Goal: Register for event/course

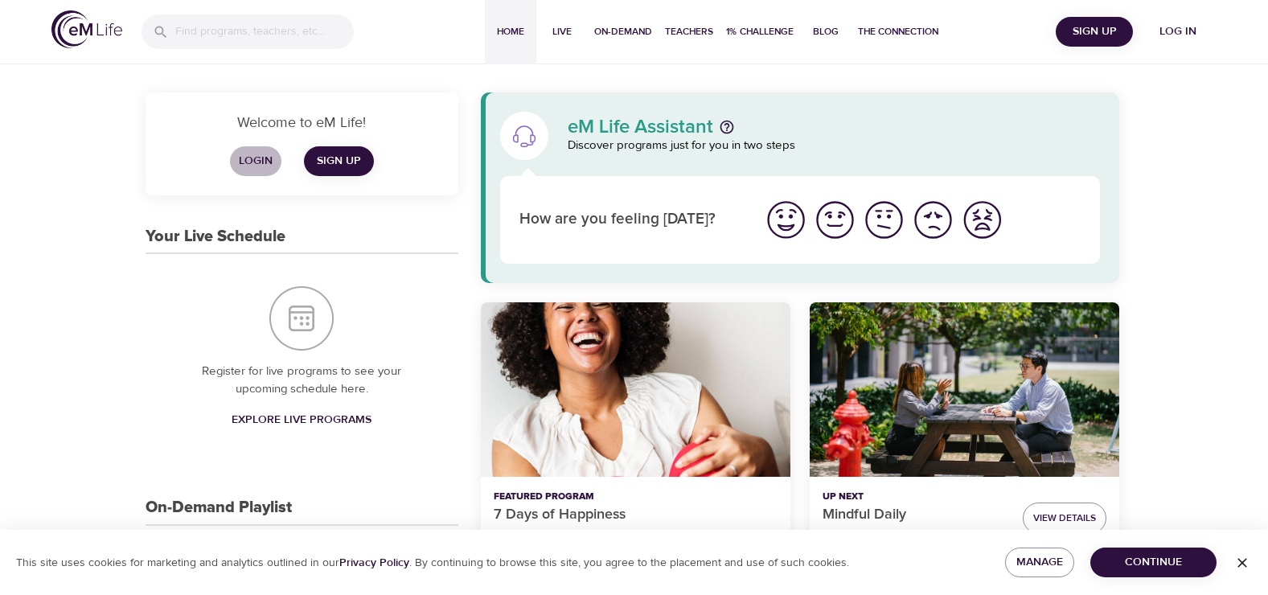
click at [255, 159] on span "Login" at bounding box center [255, 161] width 39 height 20
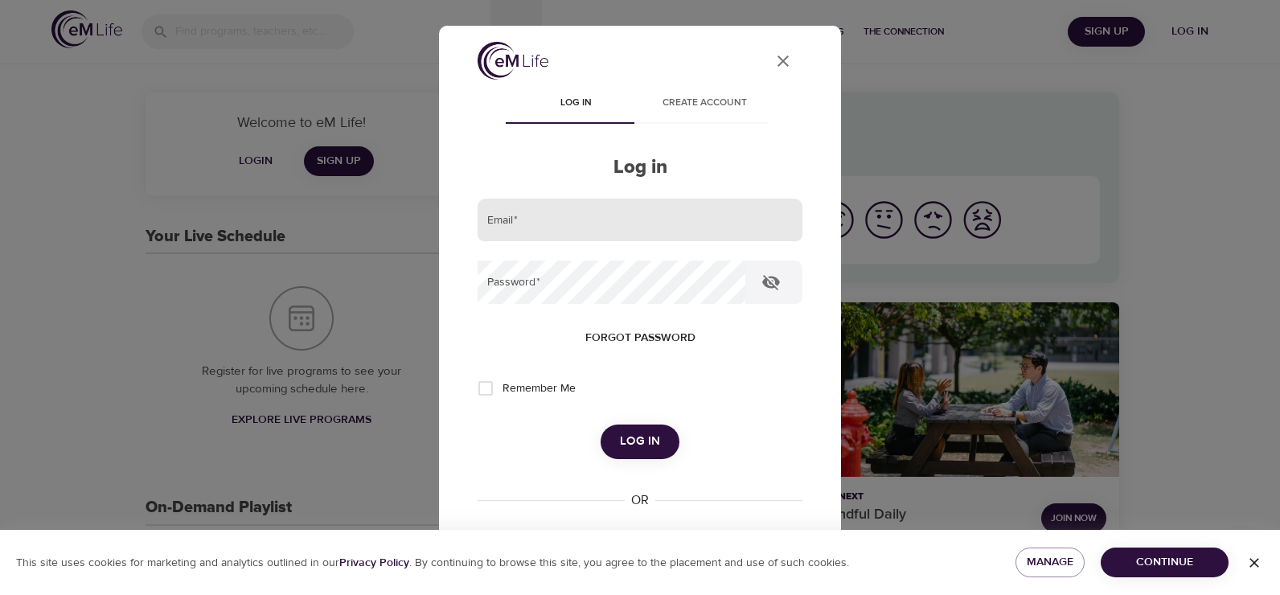
click at [520, 224] on input "email" at bounding box center [640, 220] width 325 height 43
type input "[EMAIL_ADDRESS][DOMAIN_NAME]"
click at [601, 424] on button "Log in" at bounding box center [640, 441] width 79 height 34
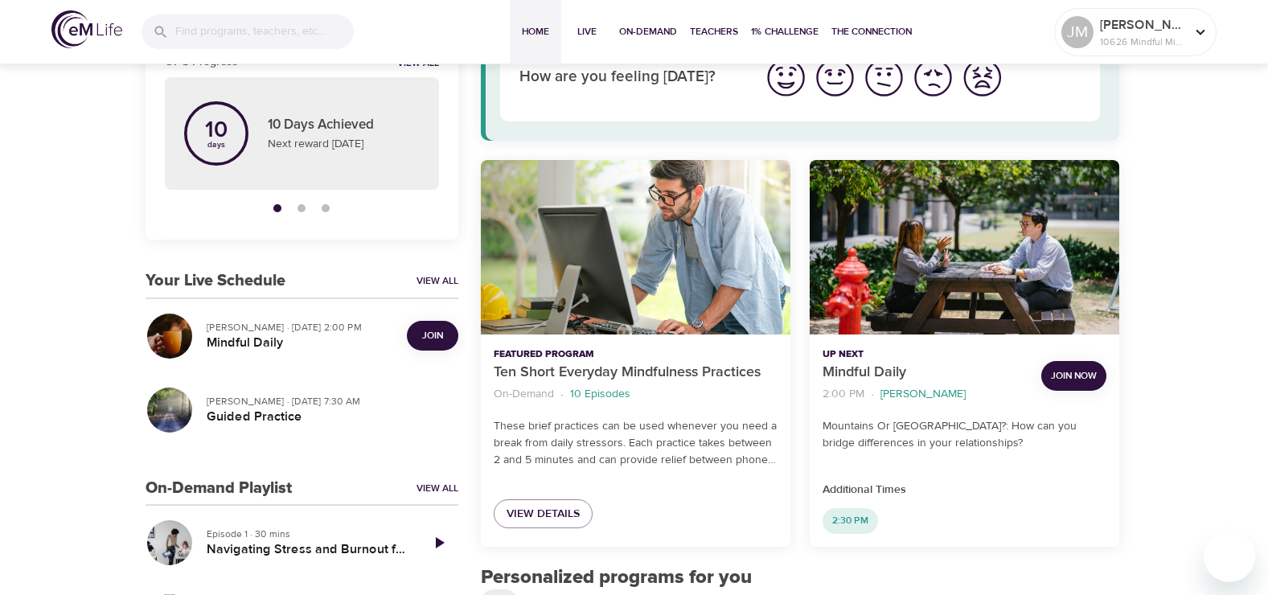
scroll to position [161, 0]
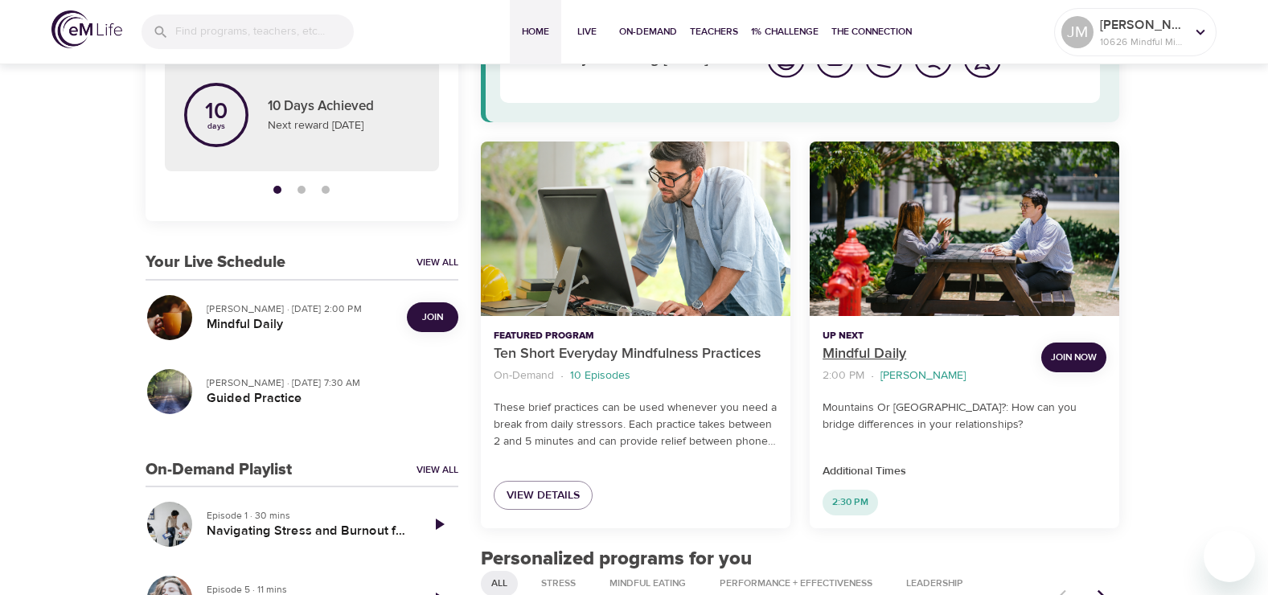
click at [849, 344] on p "Mindful Daily" at bounding box center [925, 354] width 206 height 22
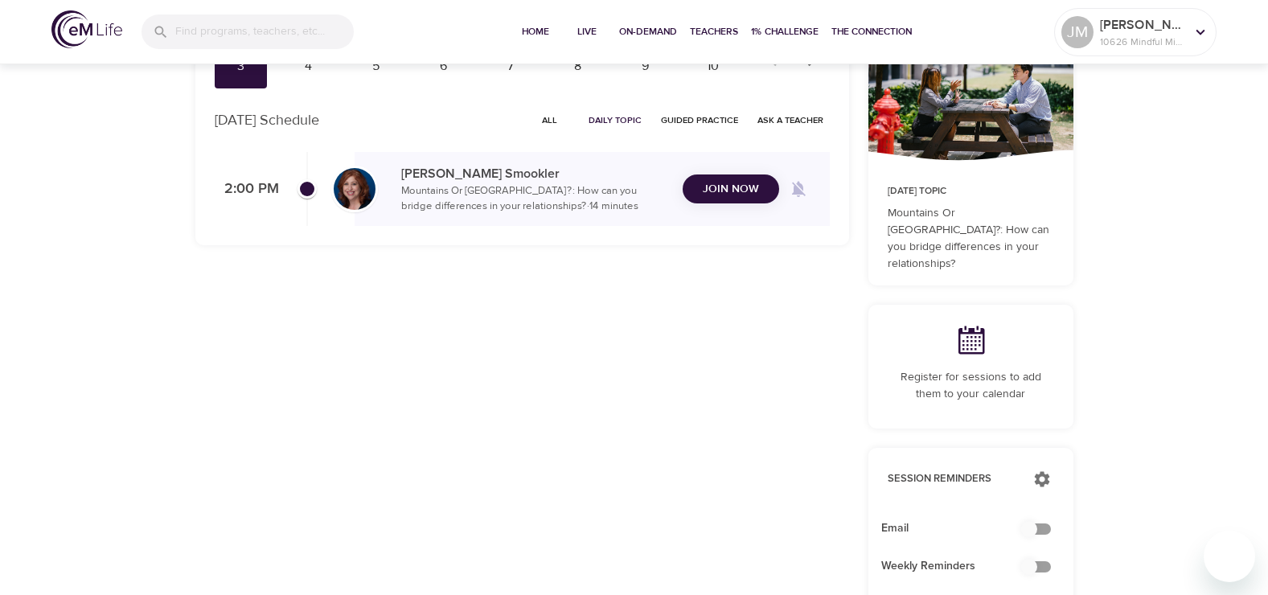
checkbox input "true"
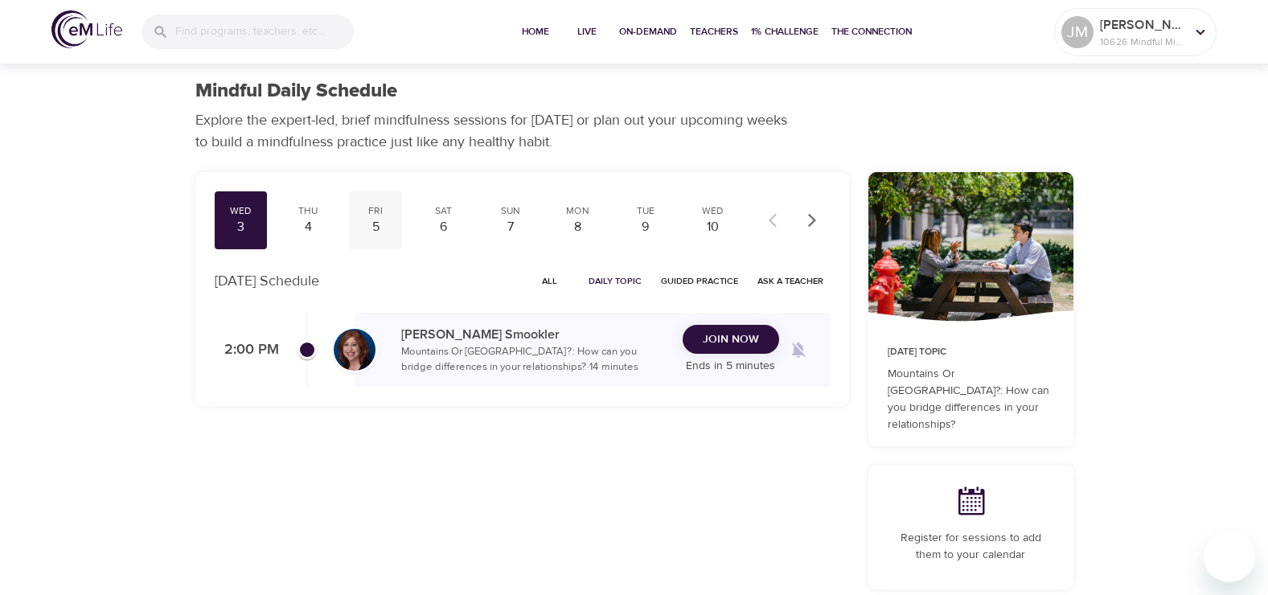
click at [371, 224] on div "5" at bounding box center [375, 227] width 40 height 18
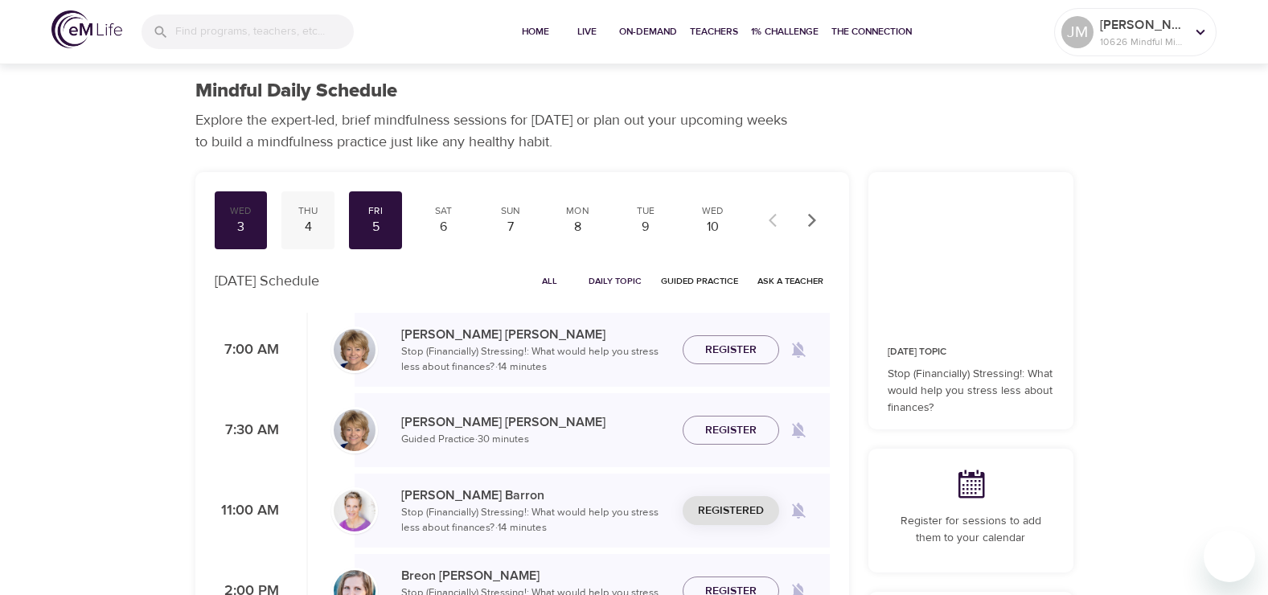
click at [310, 216] on div "Thu" at bounding box center [308, 211] width 40 height 14
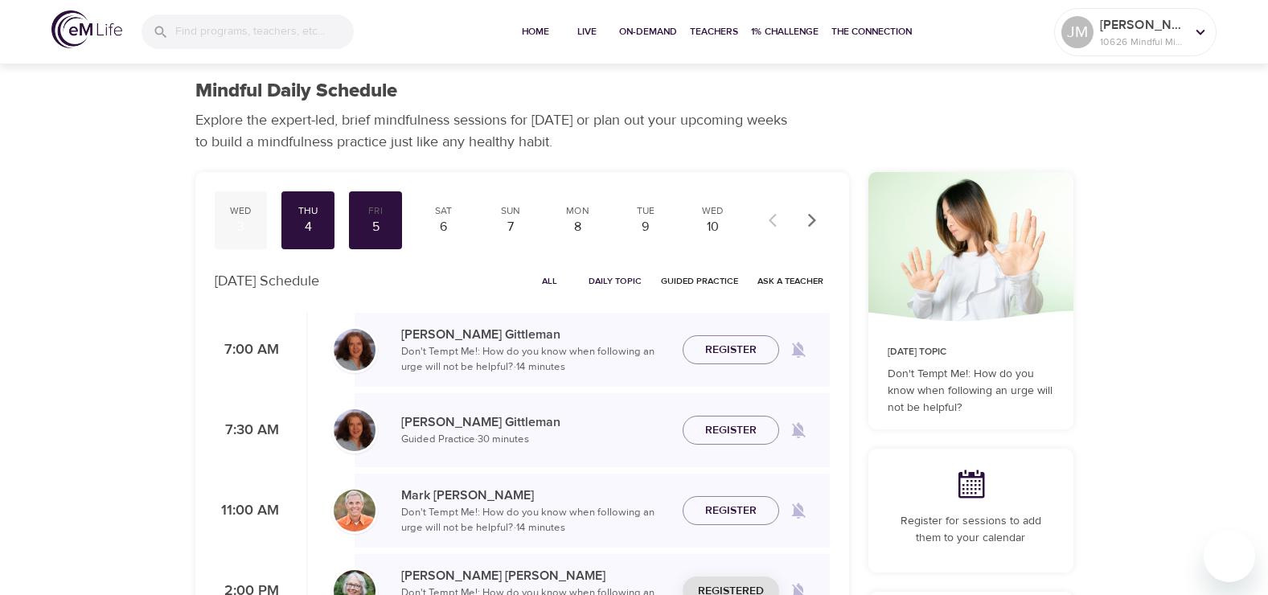
click at [241, 211] on div "Wed" at bounding box center [241, 211] width 40 height 14
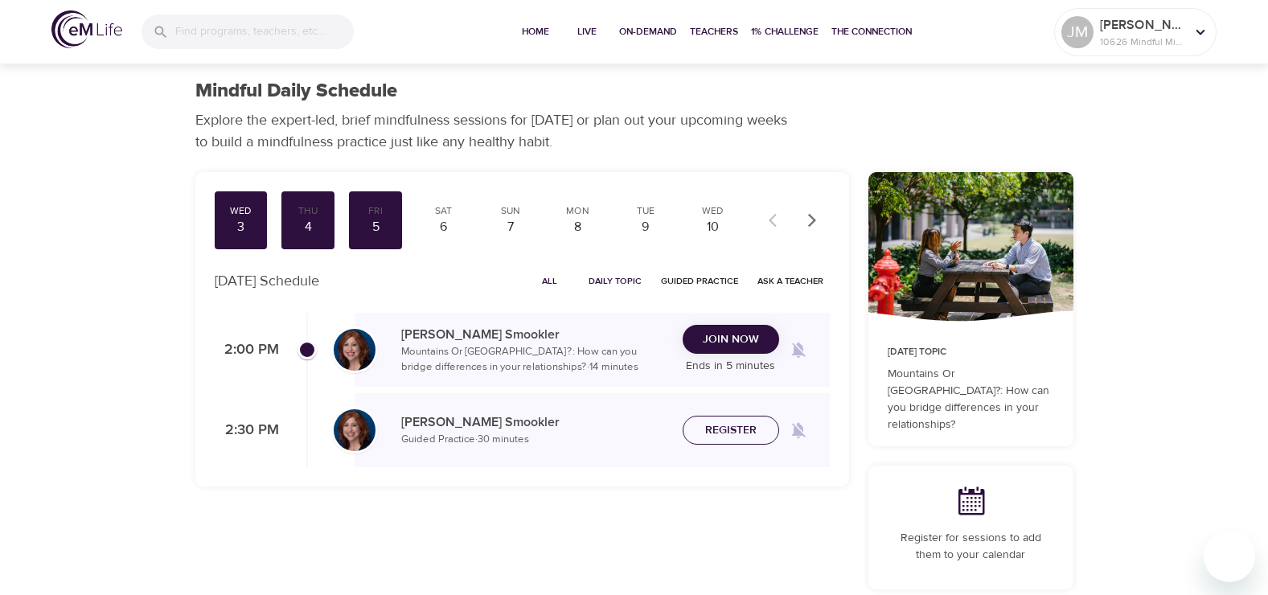
click at [737, 428] on span "Register" at bounding box center [730, 430] width 51 height 20
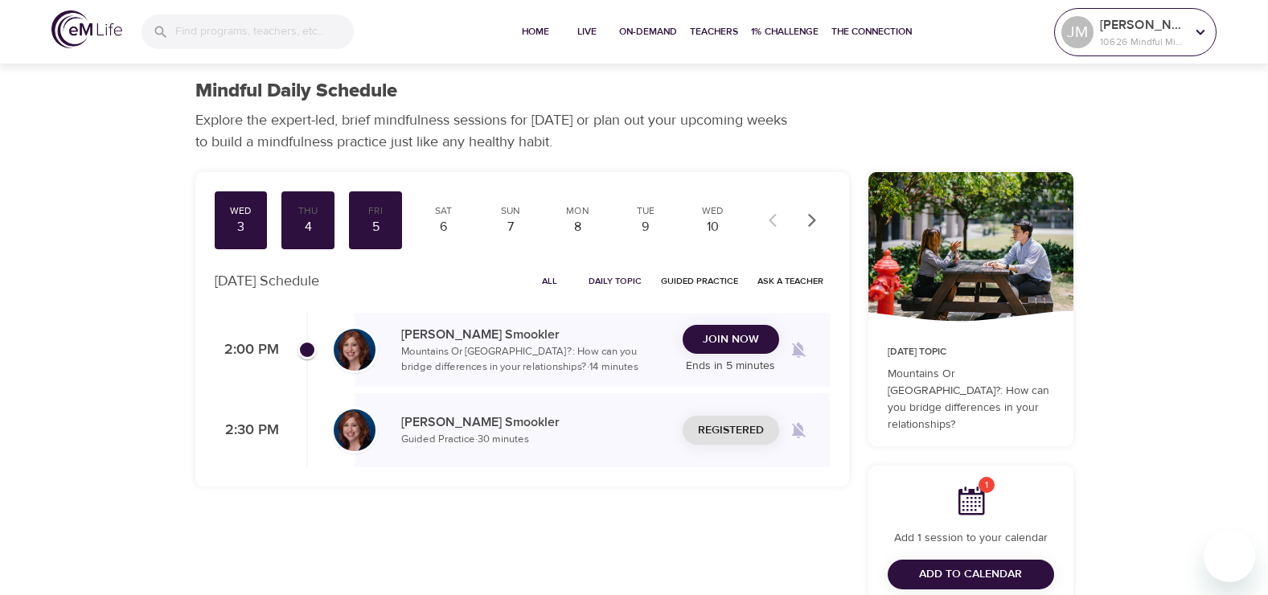
click at [1181, 28] on p "[PERSON_NAME]" at bounding box center [1142, 24] width 85 height 19
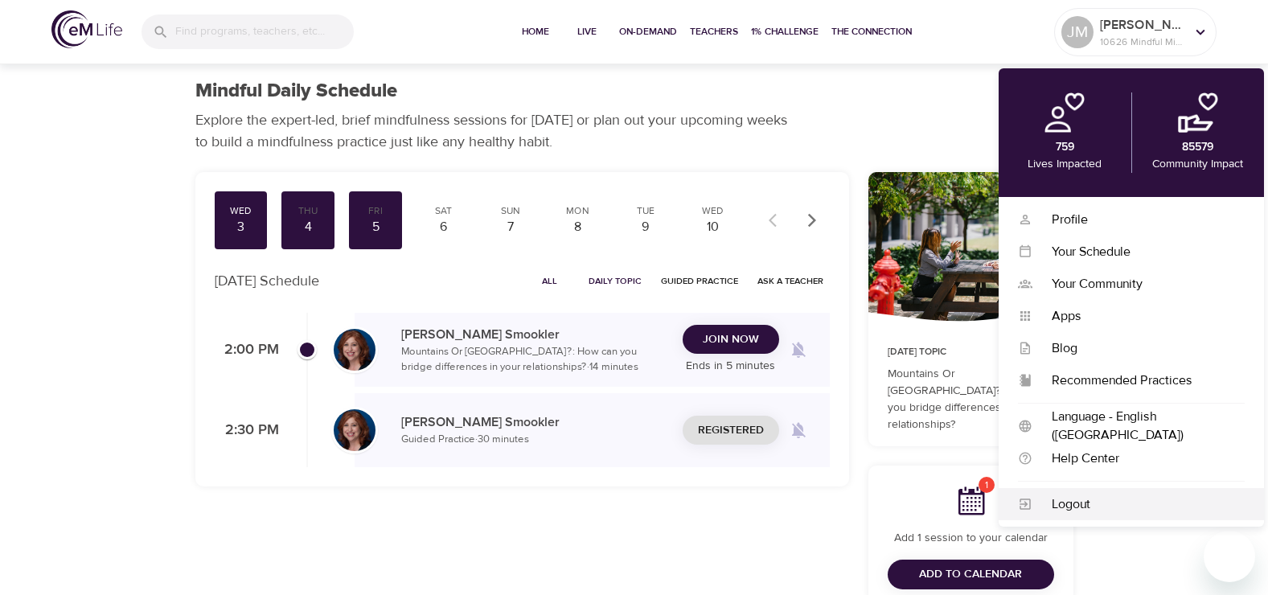
click at [1061, 502] on div "Logout" at bounding box center [1138, 504] width 212 height 18
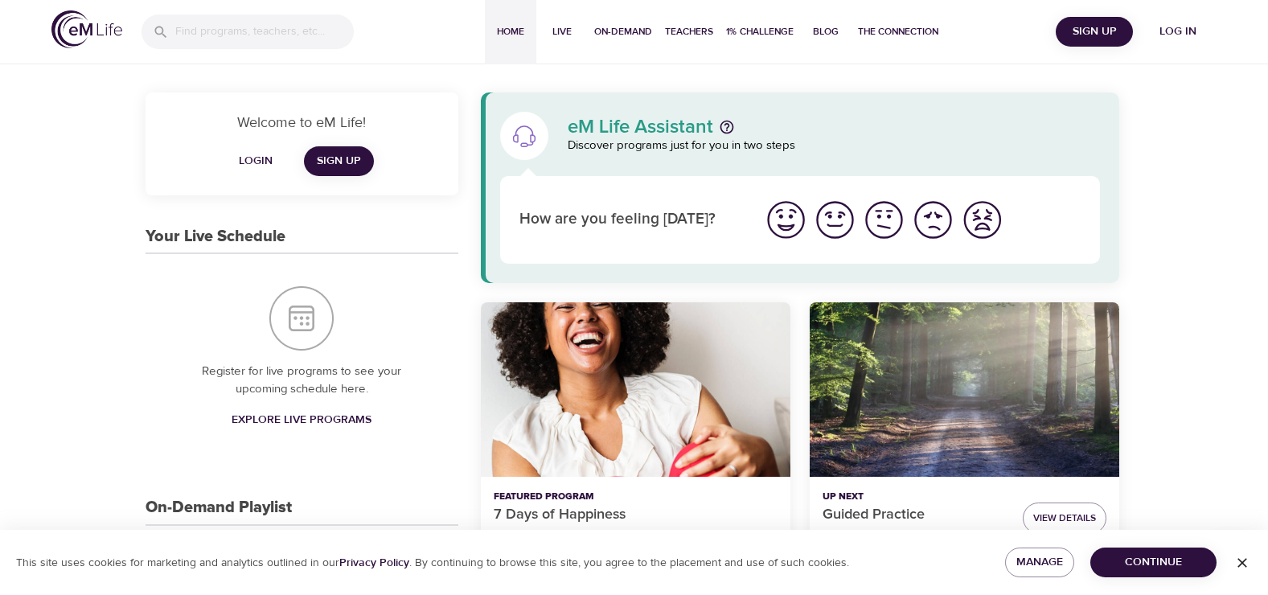
click at [262, 164] on span "Login" at bounding box center [255, 161] width 39 height 20
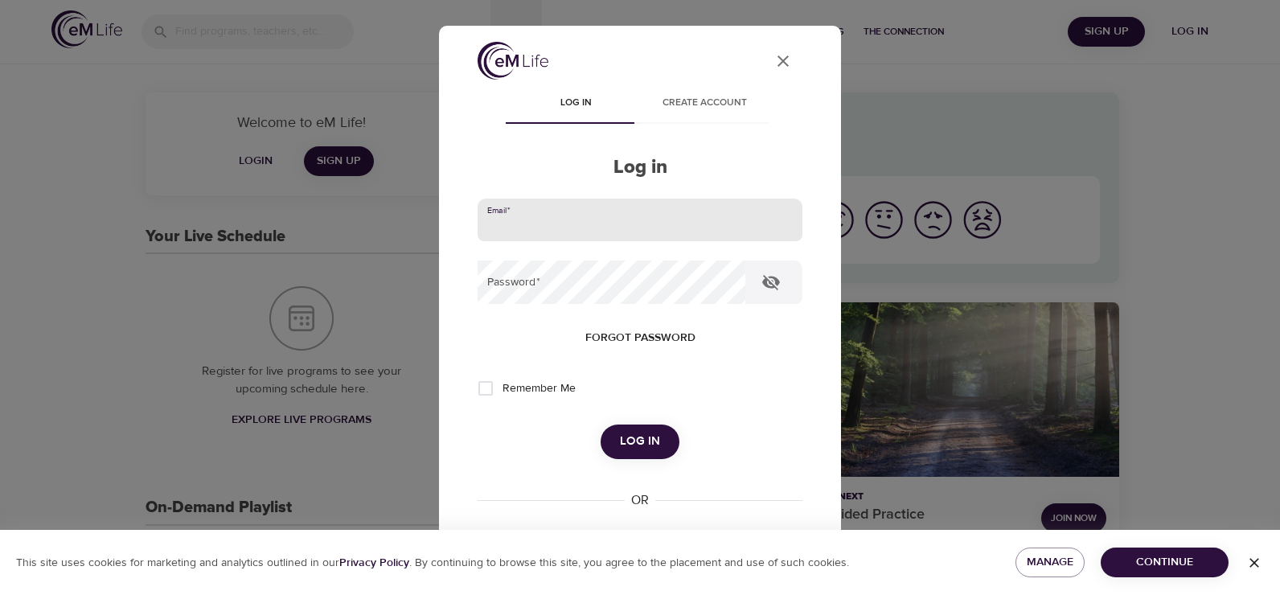
click at [543, 222] on input "email" at bounding box center [640, 220] width 325 height 43
type input "[EMAIL_ADDRESS][DOMAIN_NAME]"
click at [601, 424] on button "Log in" at bounding box center [640, 441] width 79 height 34
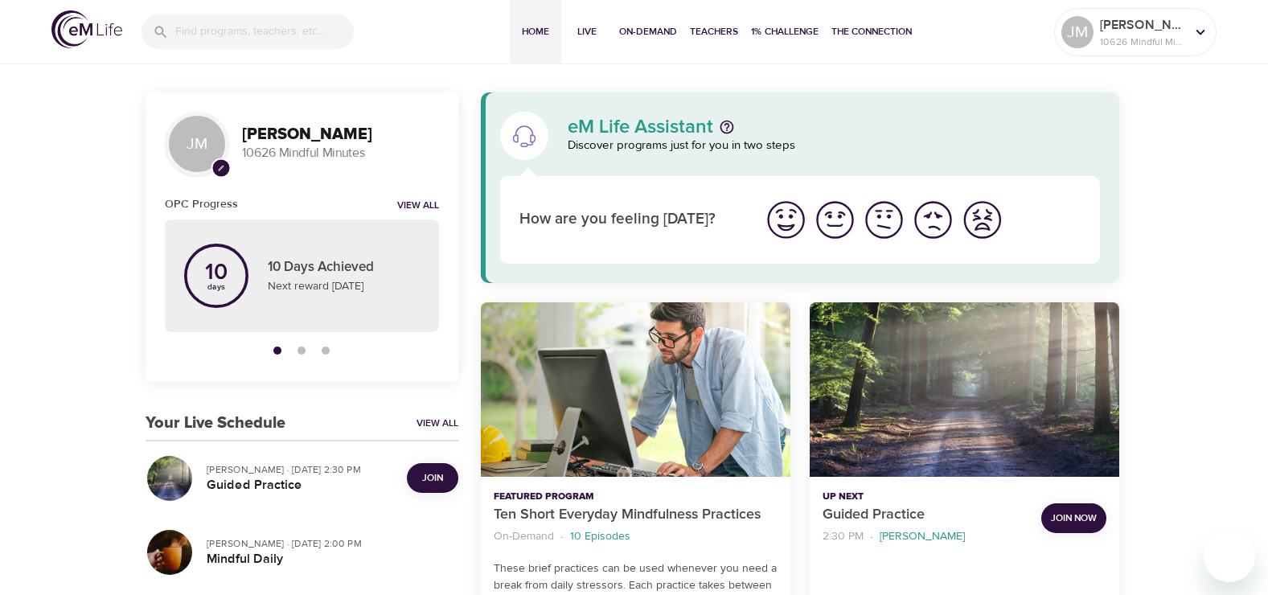
click at [441, 478] on span "Join" at bounding box center [432, 478] width 21 height 17
